Goal: Information Seeking & Learning: Learn about a topic

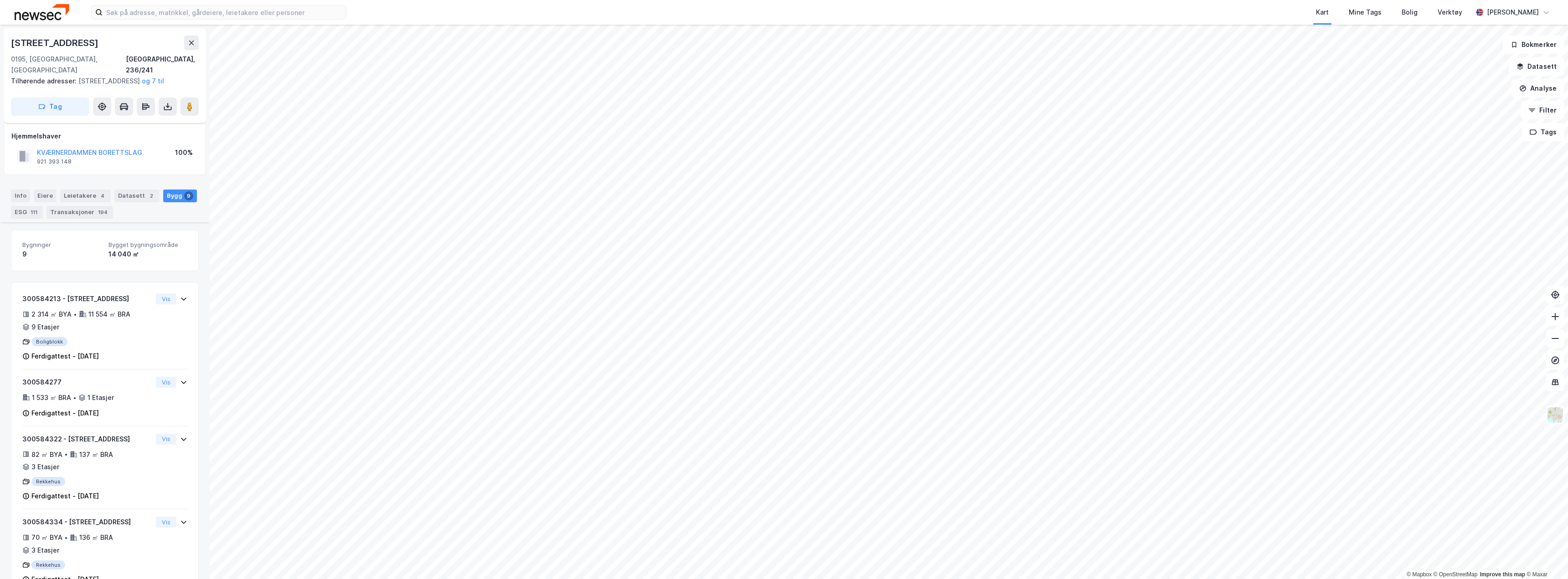
scroll to position [108, 0]
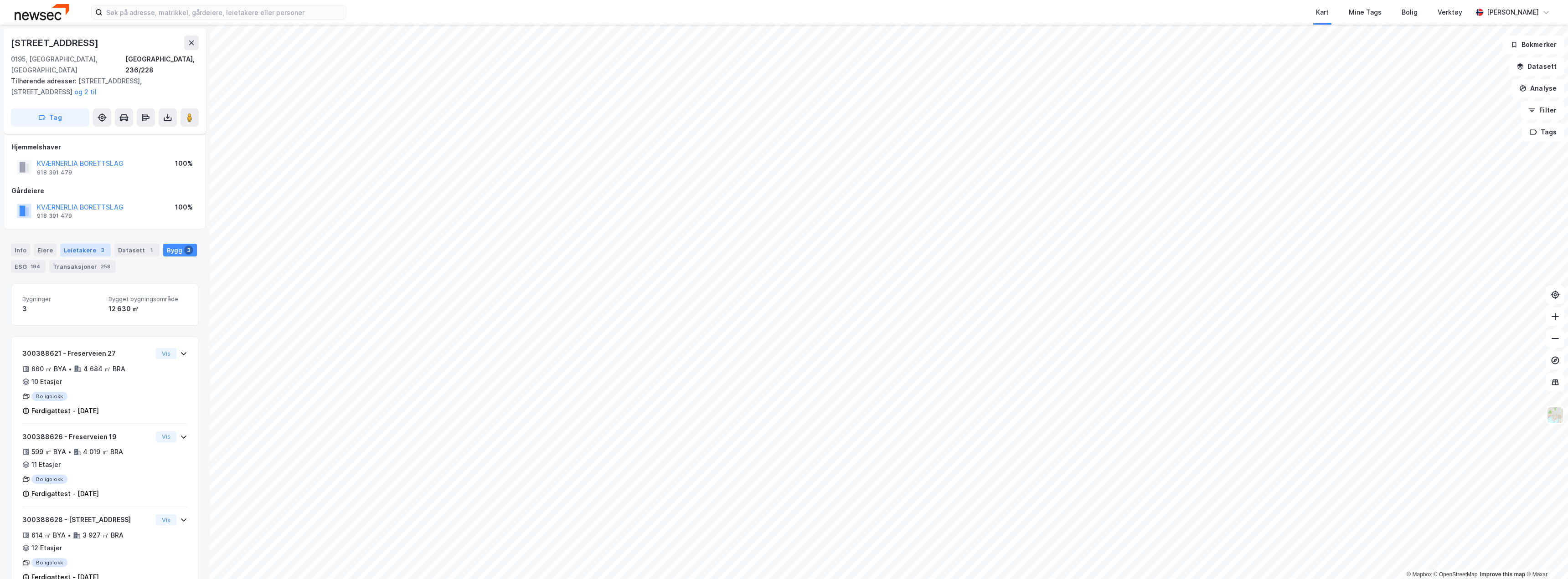
scroll to position [15, 0]
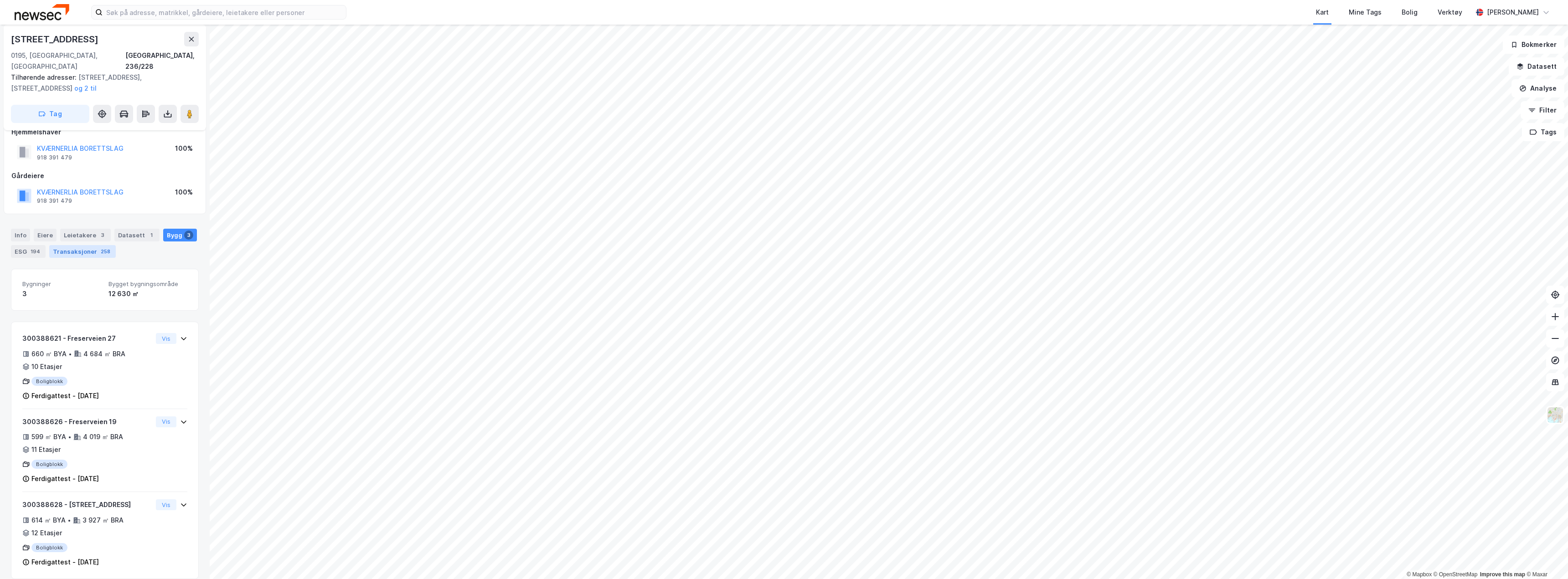
click at [78, 245] on div "Transaksjoner 258" at bounding box center [81, 251] width 66 height 12
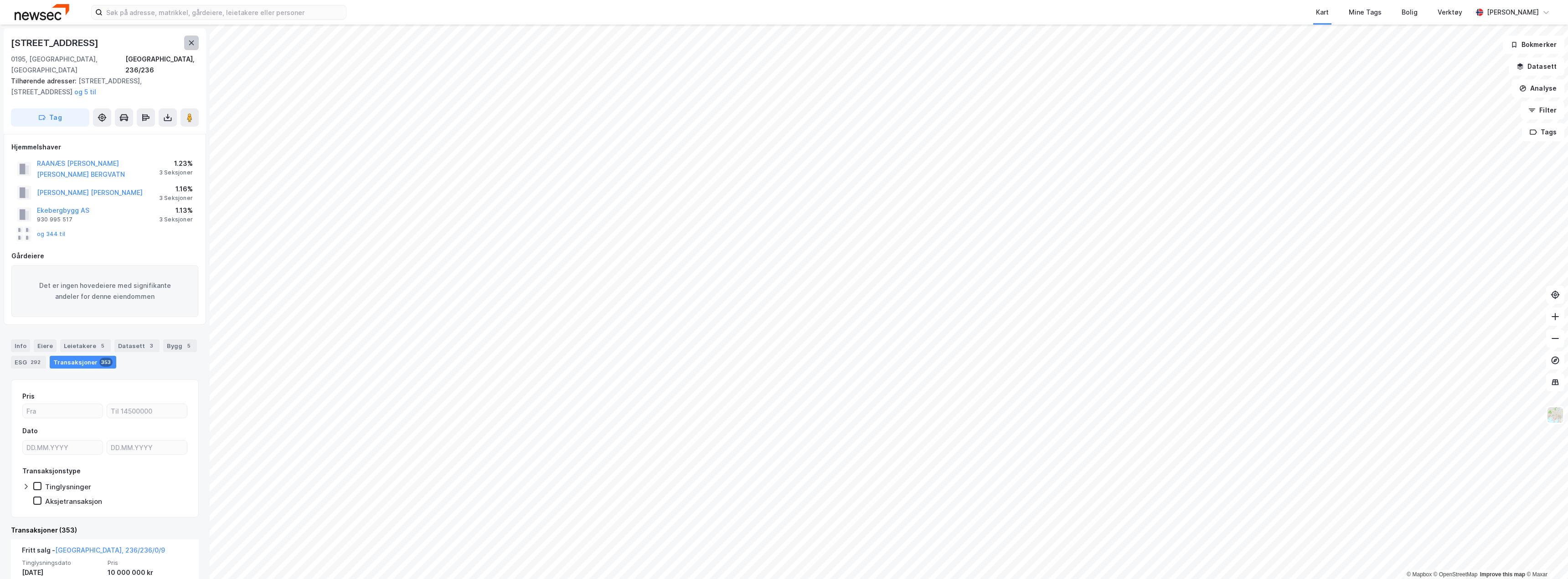
click at [192, 39] on icon at bounding box center [192, 43] width 8 height 8
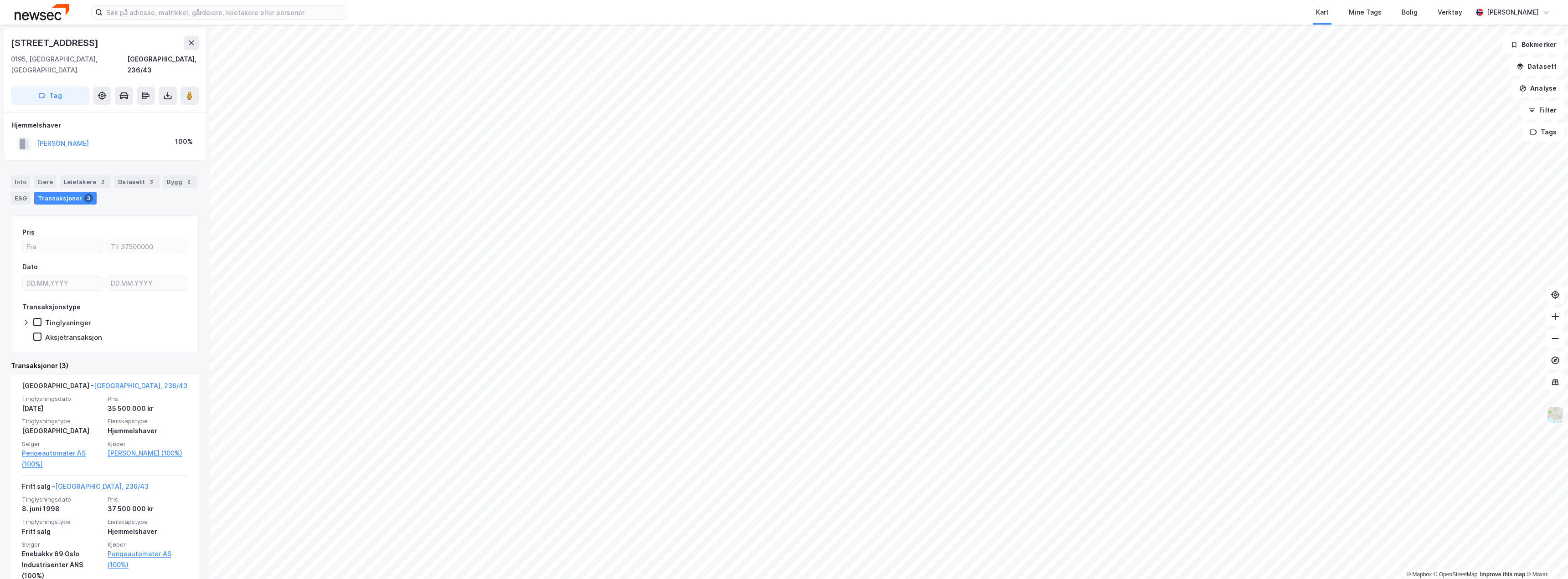
click at [52, 42] on div "[STREET_ADDRESS]" at bounding box center [55, 42] width 89 height 14
click at [52, 41] on div "[STREET_ADDRESS]" at bounding box center [55, 42] width 89 height 14
copy div "[STREET_ADDRESS]"
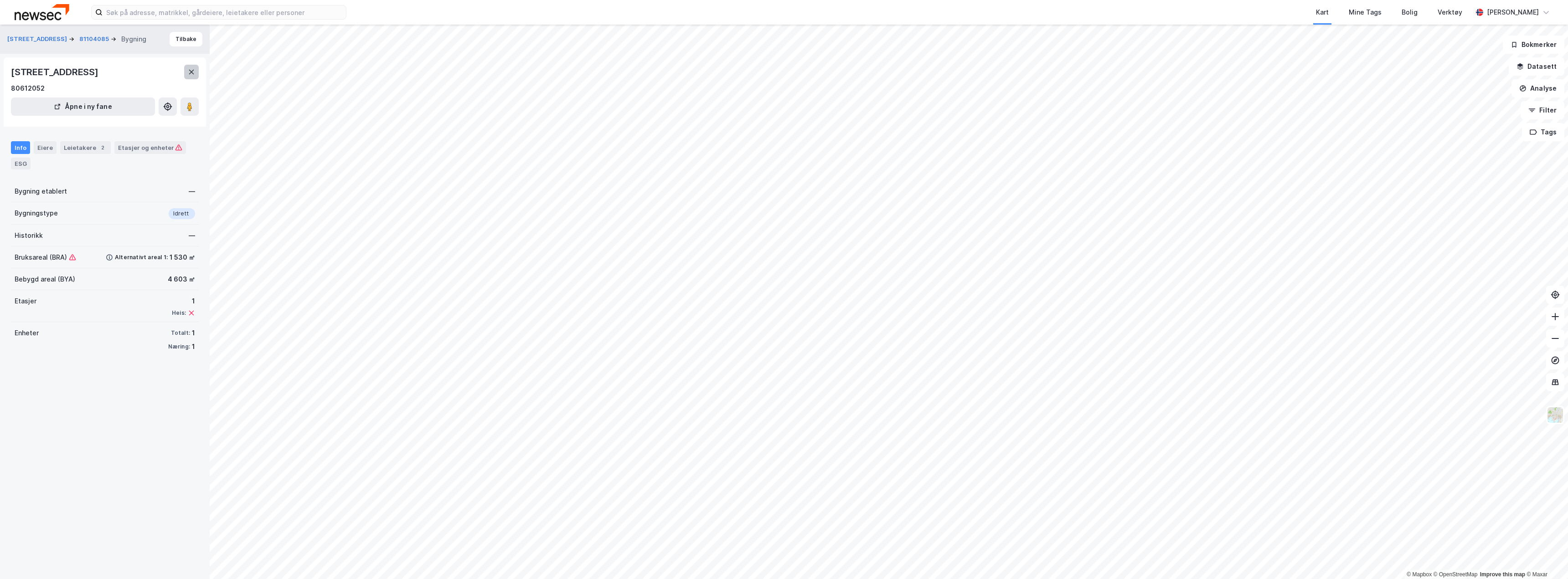
click at [196, 78] on button at bounding box center [191, 72] width 14 height 14
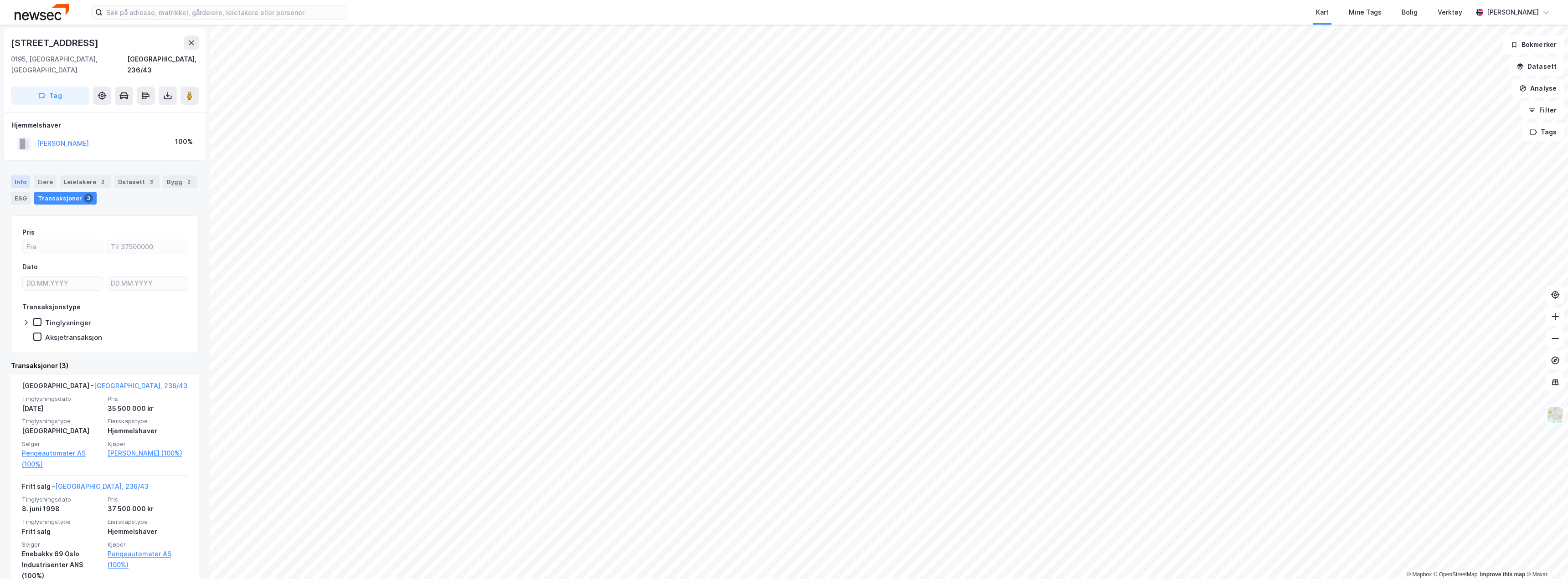
click at [23, 175] on div "Info" at bounding box center [20, 181] width 19 height 12
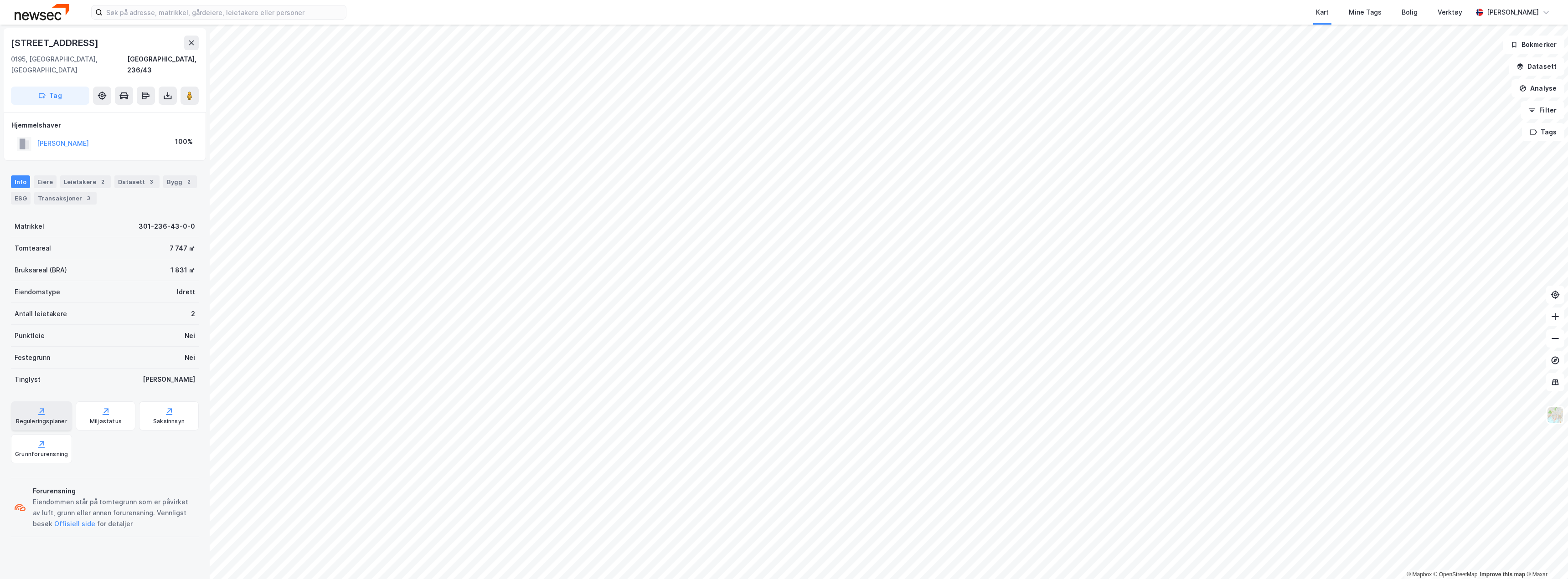
click at [50, 405] on div "Reguleringsplaner" at bounding box center [41, 416] width 61 height 29
click at [169, 418] on div "Saksinnsyn" at bounding box center [169, 422] width 32 height 8
